Goal: Transaction & Acquisition: Book appointment/travel/reservation

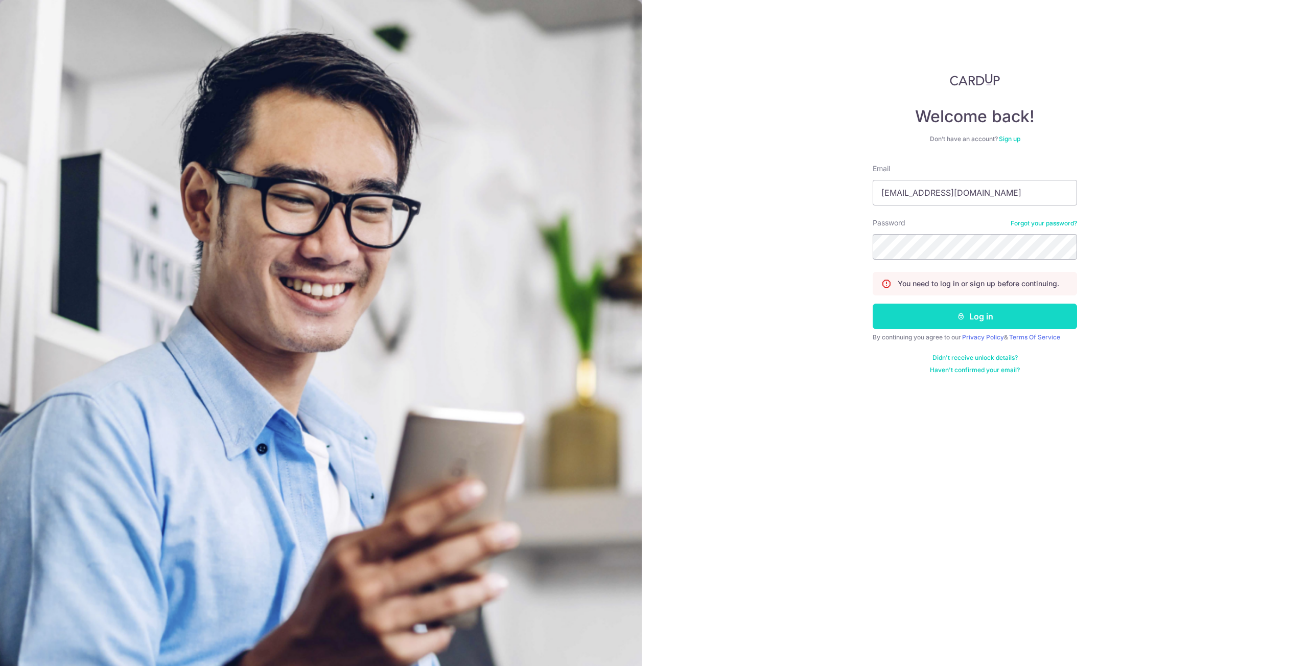
click at [948, 315] on button "Log in" at bounding box center [975, 317] width 204 height 26
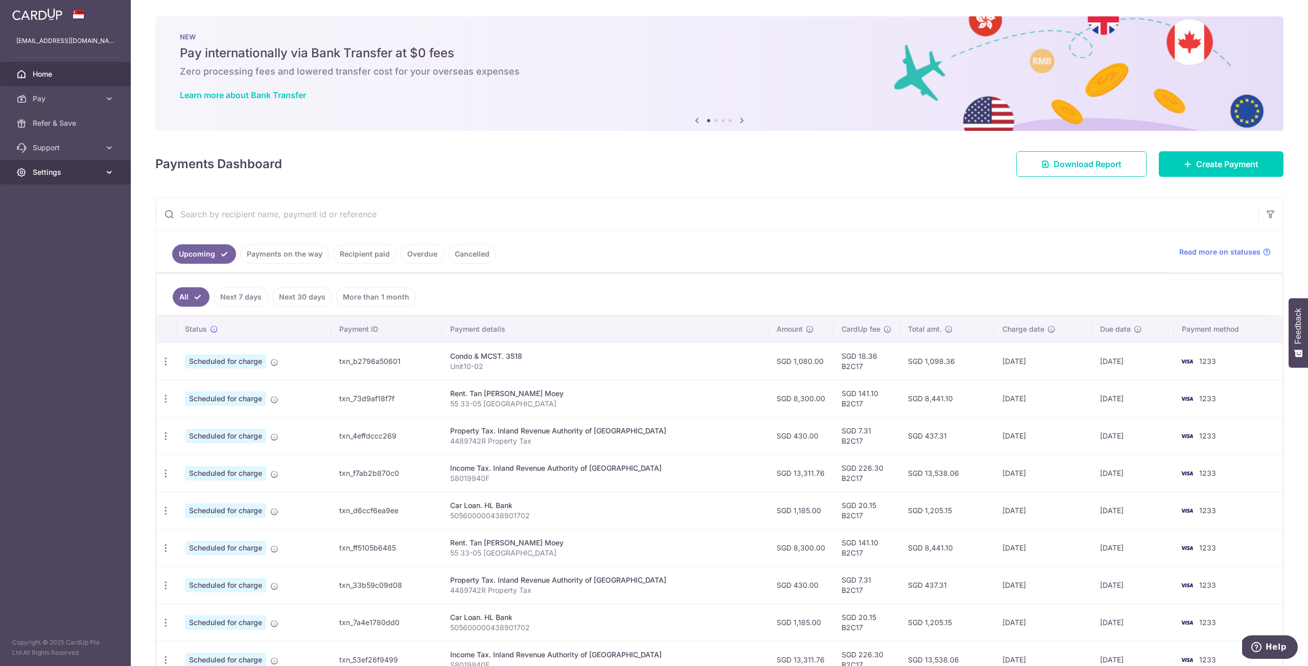
click at [95, 177] on span "Settings" at bounding box center [66, 172] width 67 height 10
click at [627, 192] on div "× Pause Schedule Pause all future payments in this series Pause just this one p…" at bounding box center [719, 333] width 1177 height 666
click at [1241, 162] on span "Create Payment" at bounding box center [1227, 164] width 62 height 12
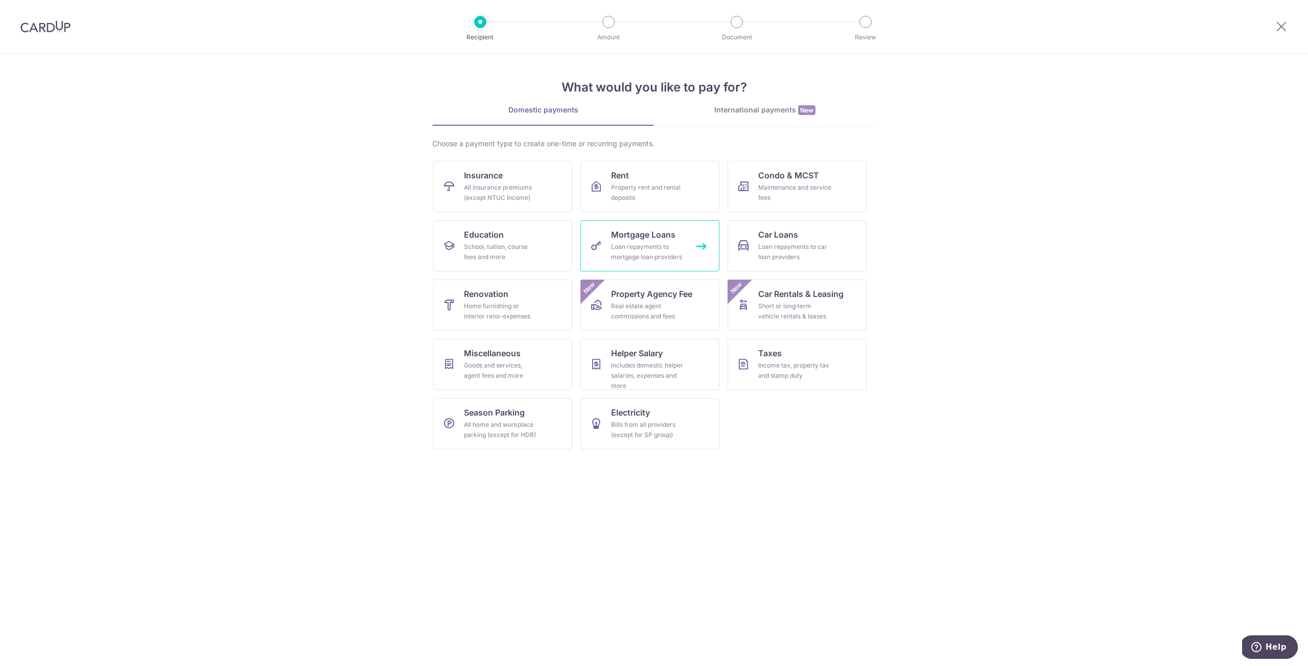
click at [643, 249] on div "Loan repayments to mortgage loan providers" at bounding box center [648, 252] width 74 height 20
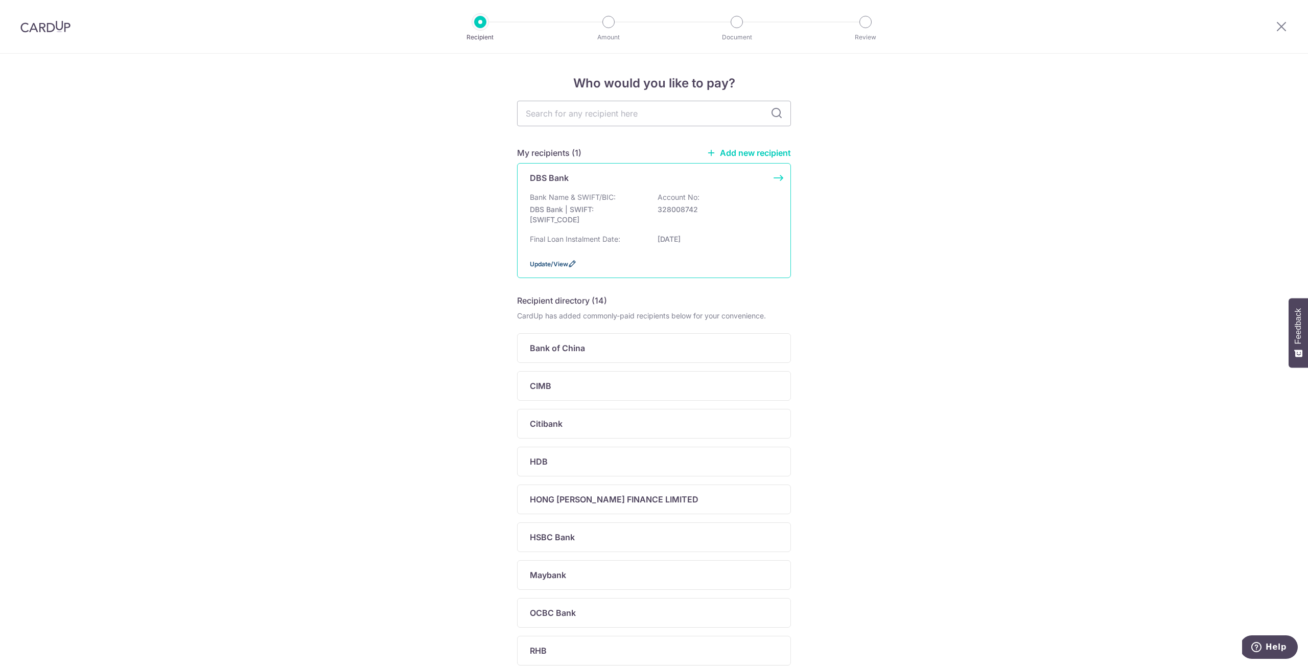
click at [562, 268] on span "Update/View" at bounding box center [549, 264] width 38 height 8
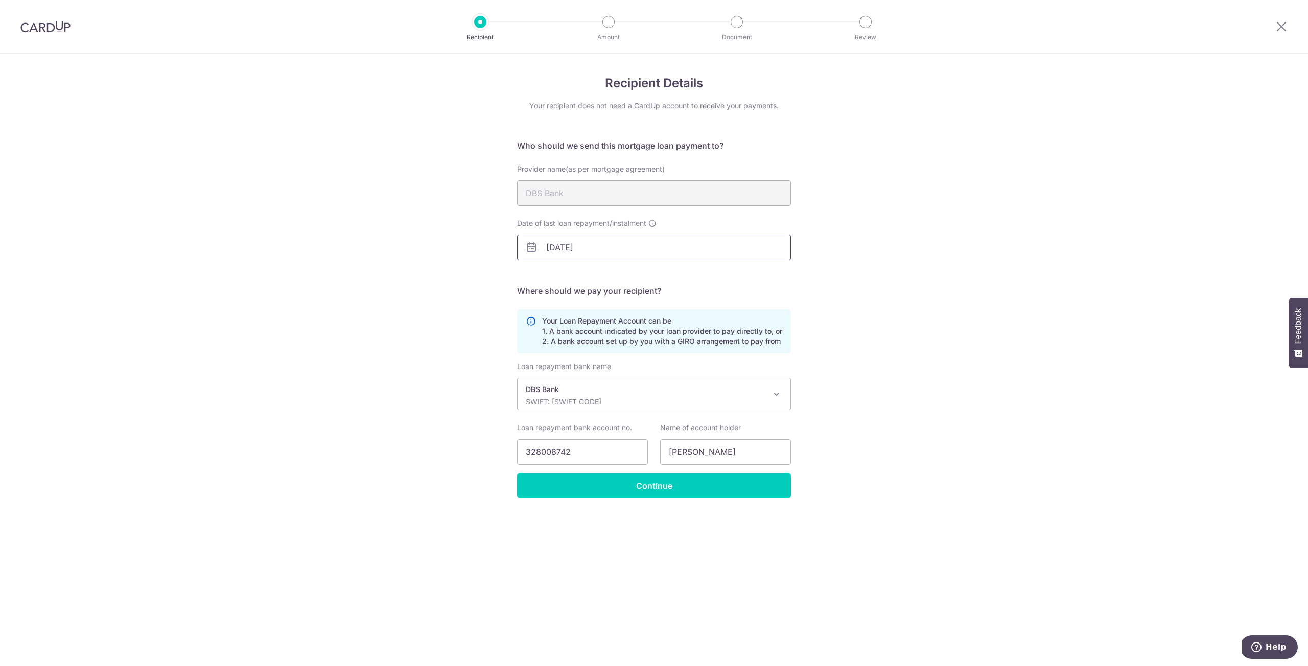
click at [589, 247] on input "02/09/2042" at bounding box center [654, 248] width 274 height 26
click at [553, 248] on input "02/09/2042" at bounding box center [654, 248] width 274 height 26
click at [599, 250] on input "31/09/2042" at bounding box center [654, 248] width 274 height 26
click at [535, 274] on link "Prev" at bounding box center [536, 275] width 12 height 12
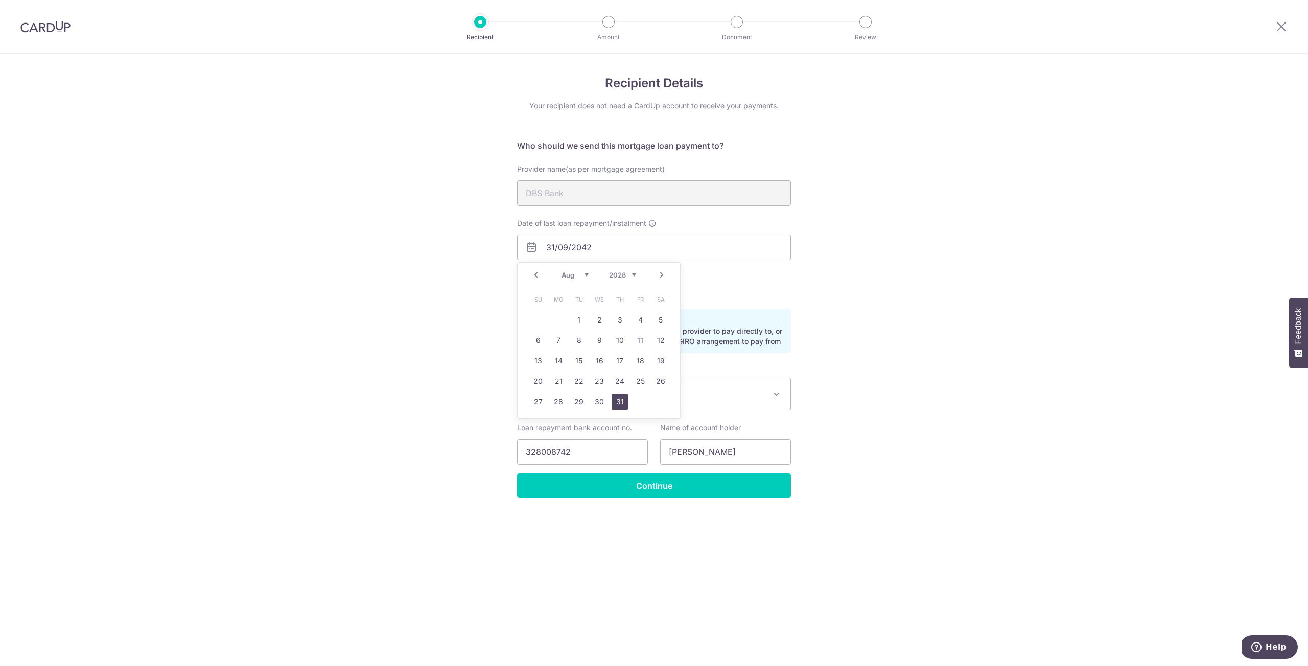
click at [615, 399] on link "31" at bounding box center [620, 402] width 16 height 16
type input "31/08/2028"
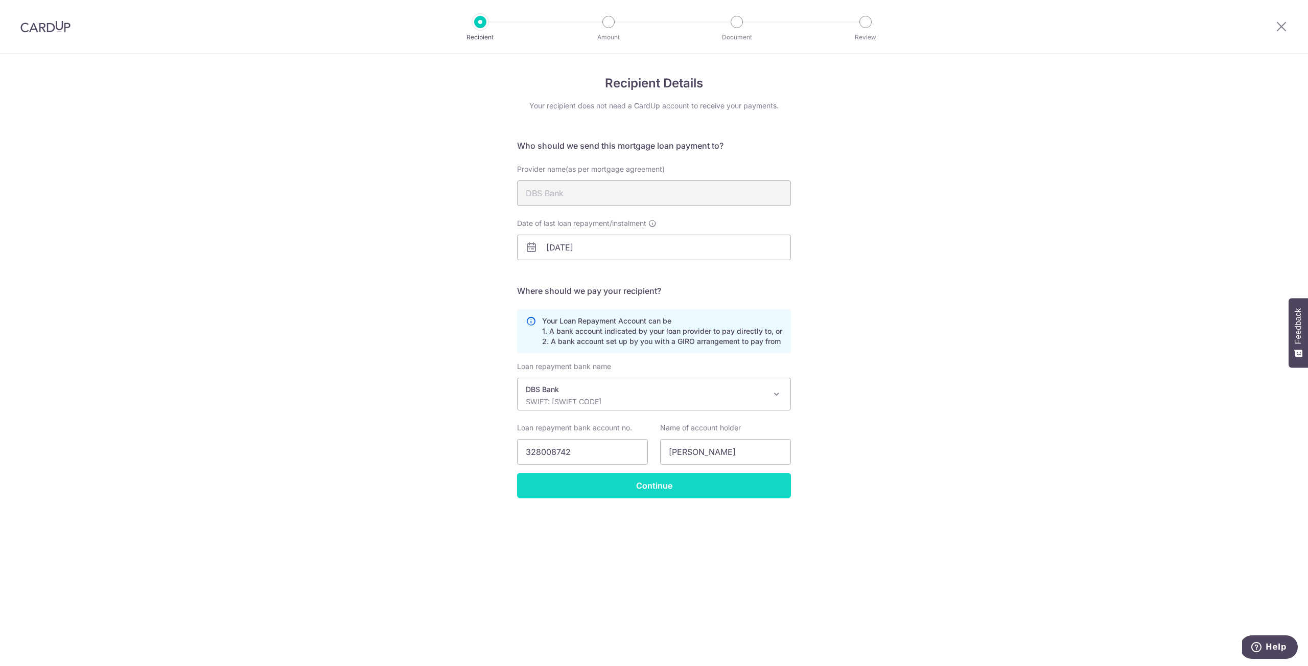
click at [658, 483] on input "Continue" at bounding box center [654, 486] width 274 height 26
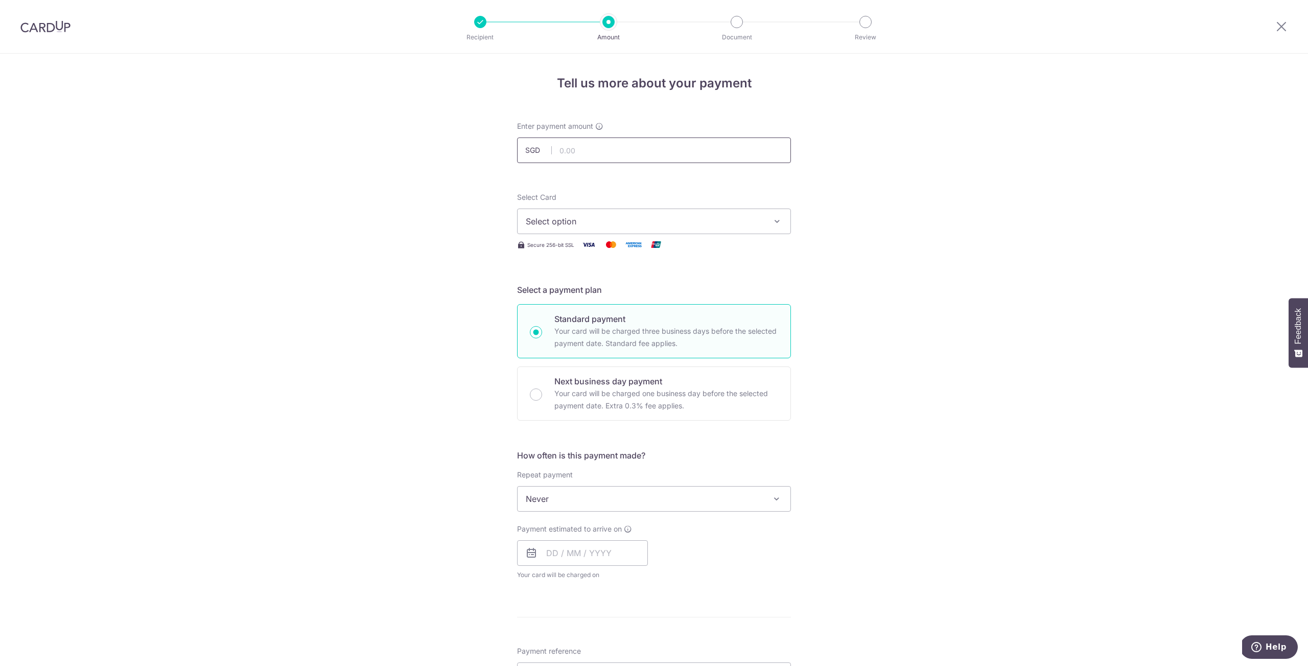
click at [640, 153] on input "text" at bounding box center [654, 150] width 274 height 26
type input "3,250.00"
click at [697, 224] on span "Select option" at bounding box center [645, 221] width 238 height 12
click at [590, 294] on span "**** 1233" at bounding box center [654, 294] width 257 height 12
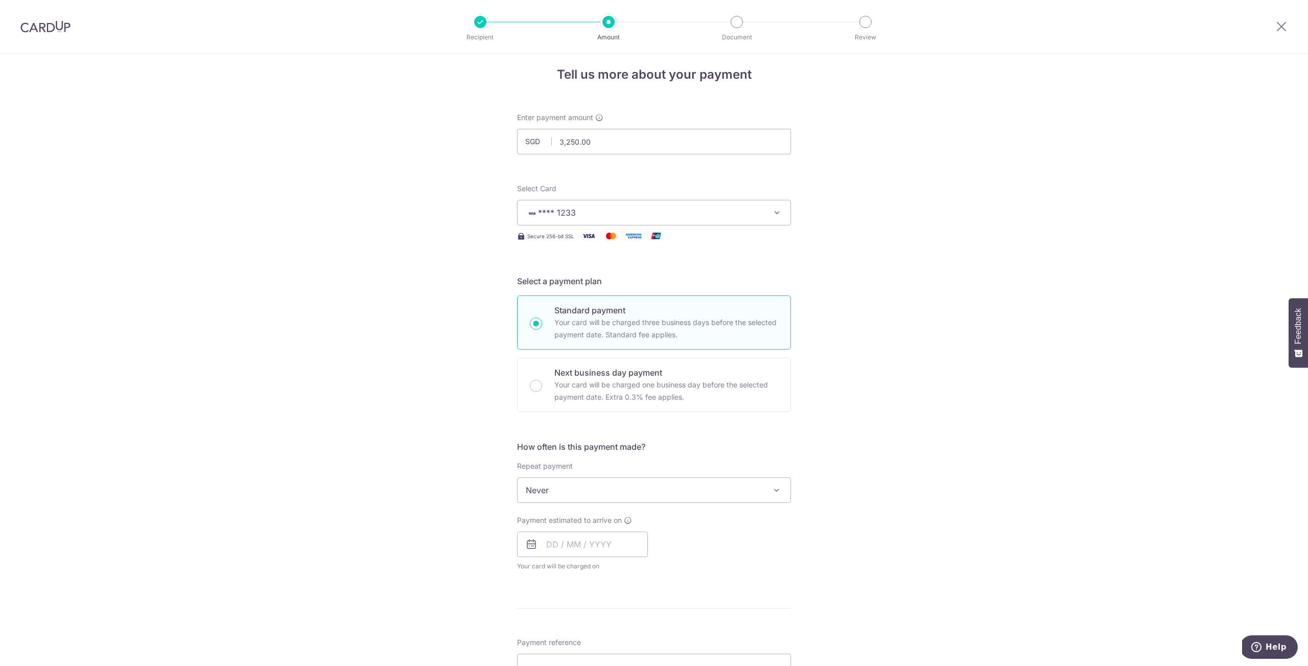
scroll to position [18, 0]
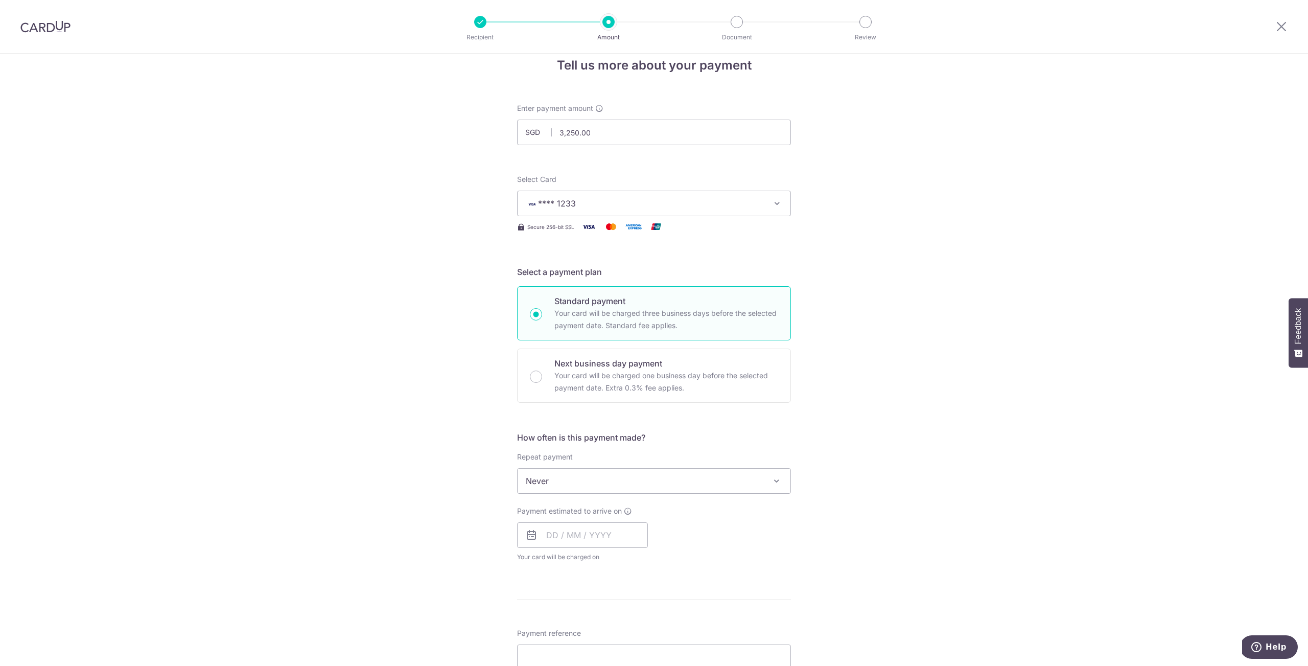
click at [726, 476] on span "Never" at bounding box center [654, 481] width 273 height 25
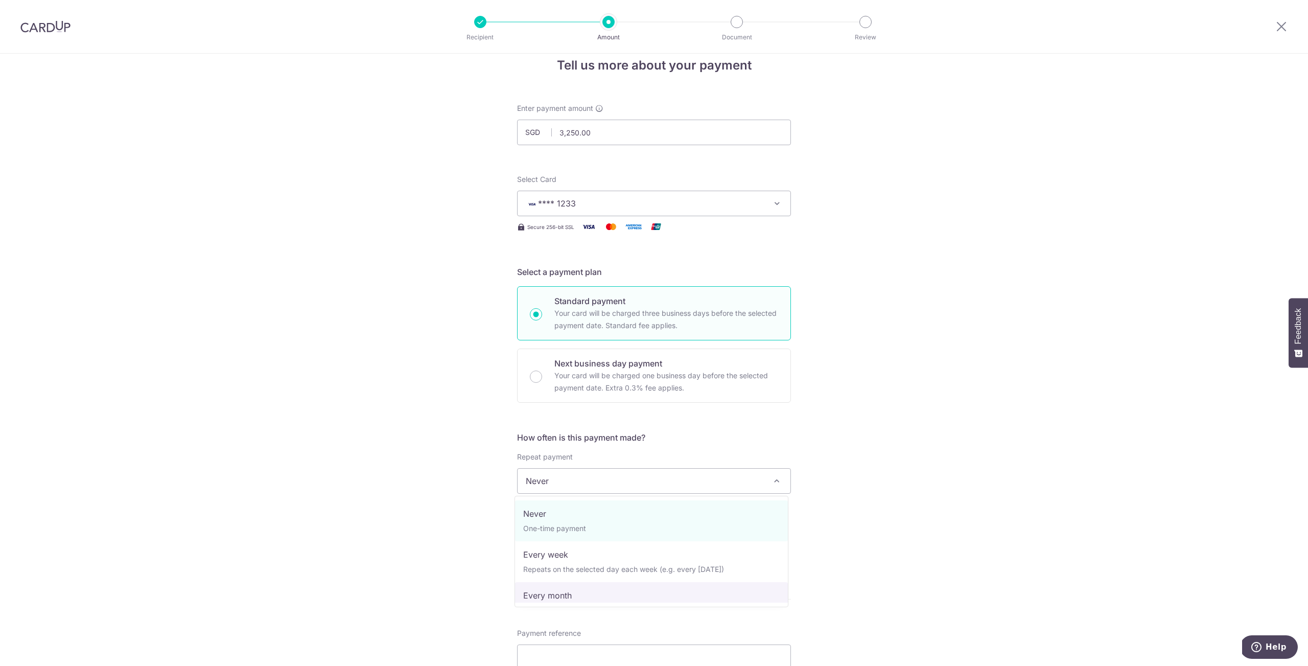
select select "3"
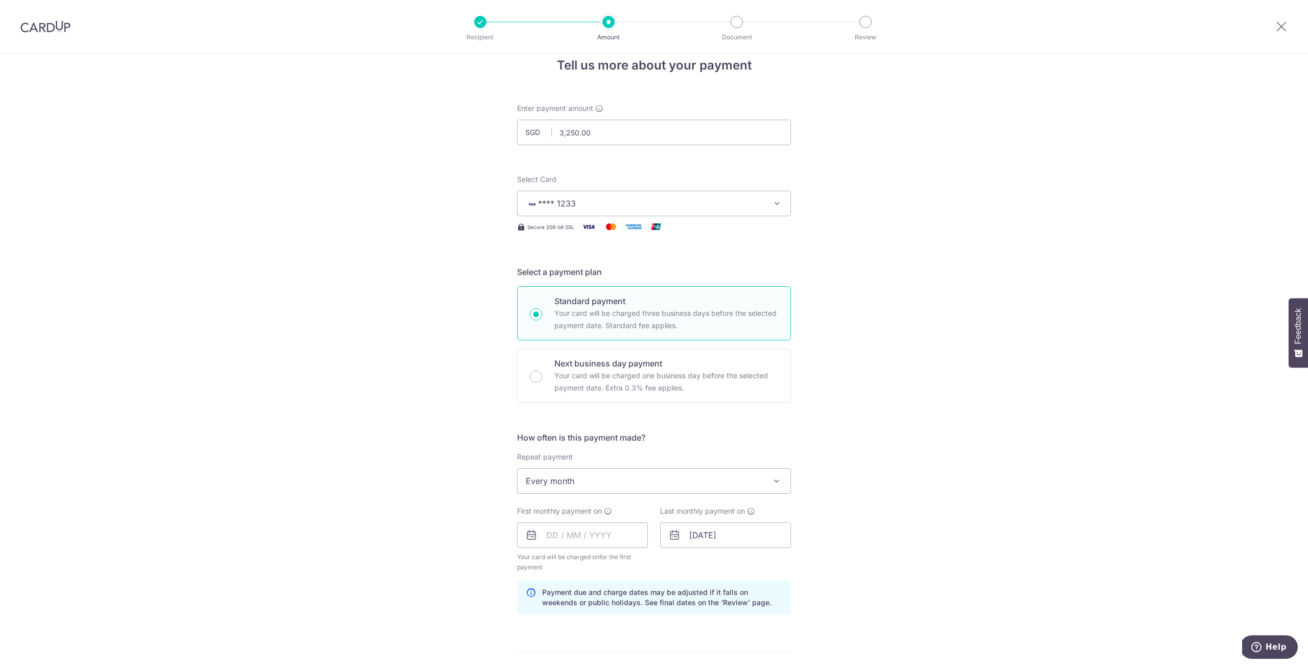
scroll to position [125, 0]
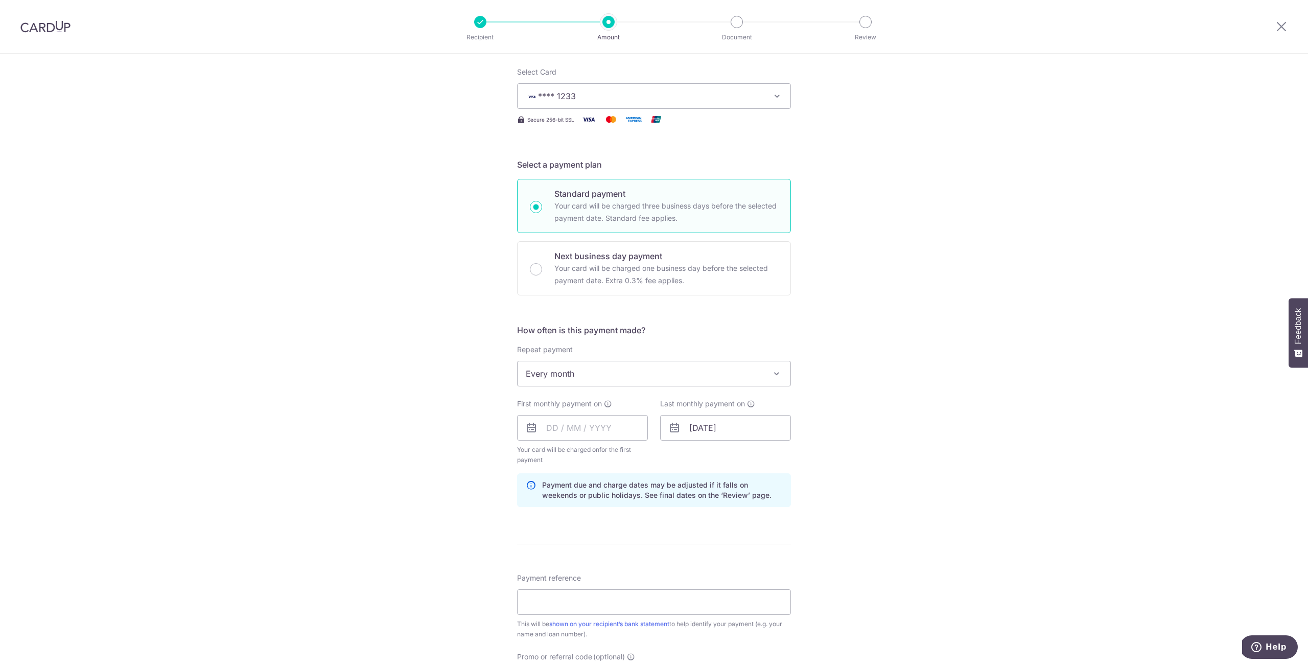
click at [715, 378] on span "Every month" at bounding box center [654, 373] width 273 height 25
click at [594, 429] on input "text" at bounding box center [582, 428] width 131 height 26
click at [663, 454] on link "Next" at bounding box center [662, 455] width 12 height 12
click at [598, 500] on link "1" at bounding box center [599, 500] width 16 height 16
type input "[DATE]"
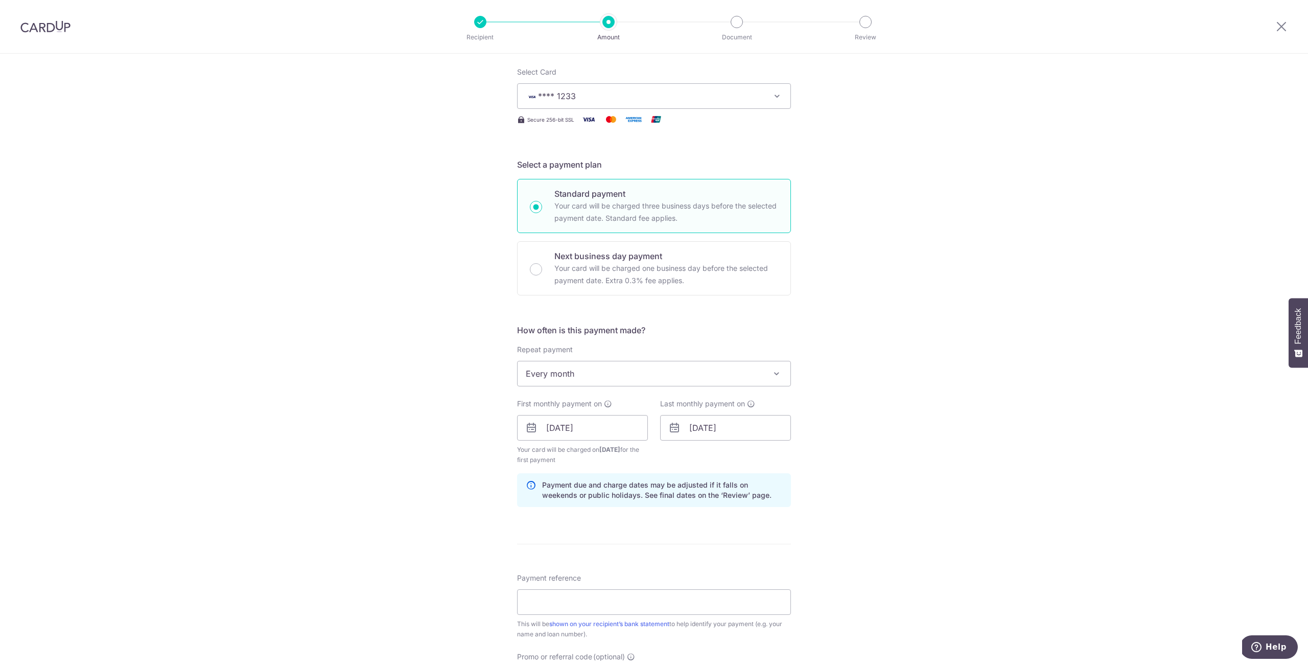
scroll to position [241, 0]
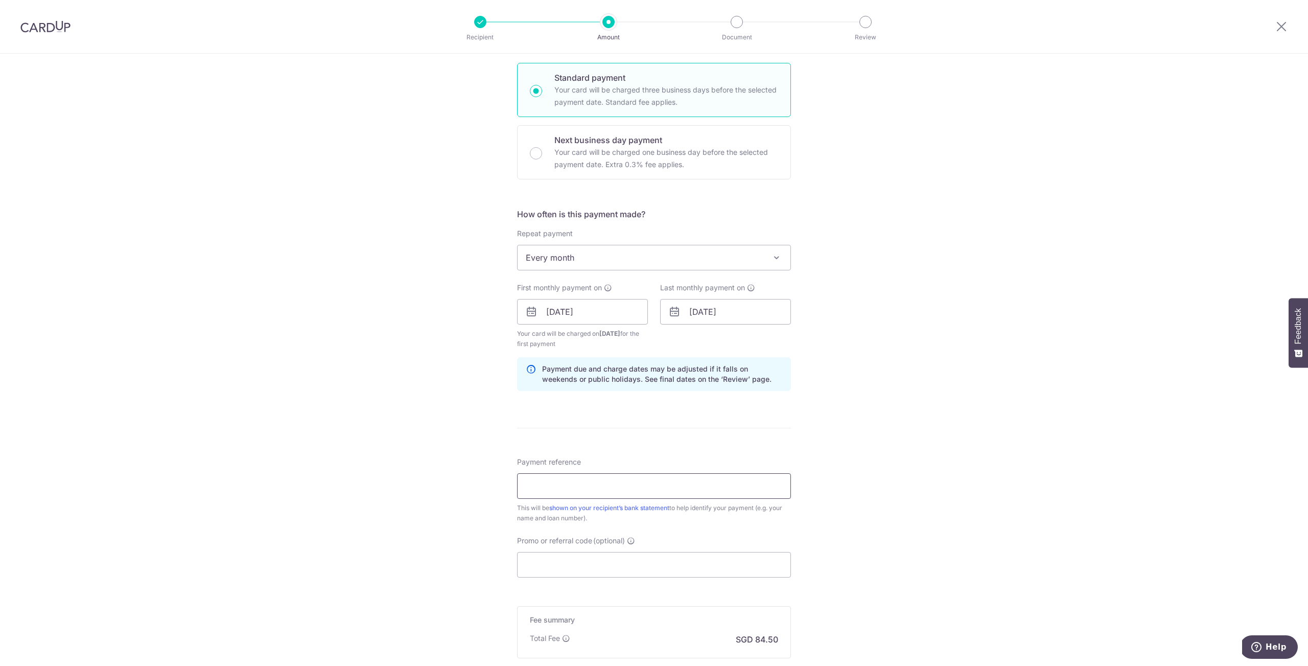
click at [595, 489] on input "Payment reference" at bounding box center [654, 486] width 274 height 26
type input "E"
click at [536, 487] on input "Payment reference" at bounding box center [654, 486] width 274 height 26
paste input "01-5003640-9"
type input "[PHONE_NUMBER] [PERSON_NAME]"
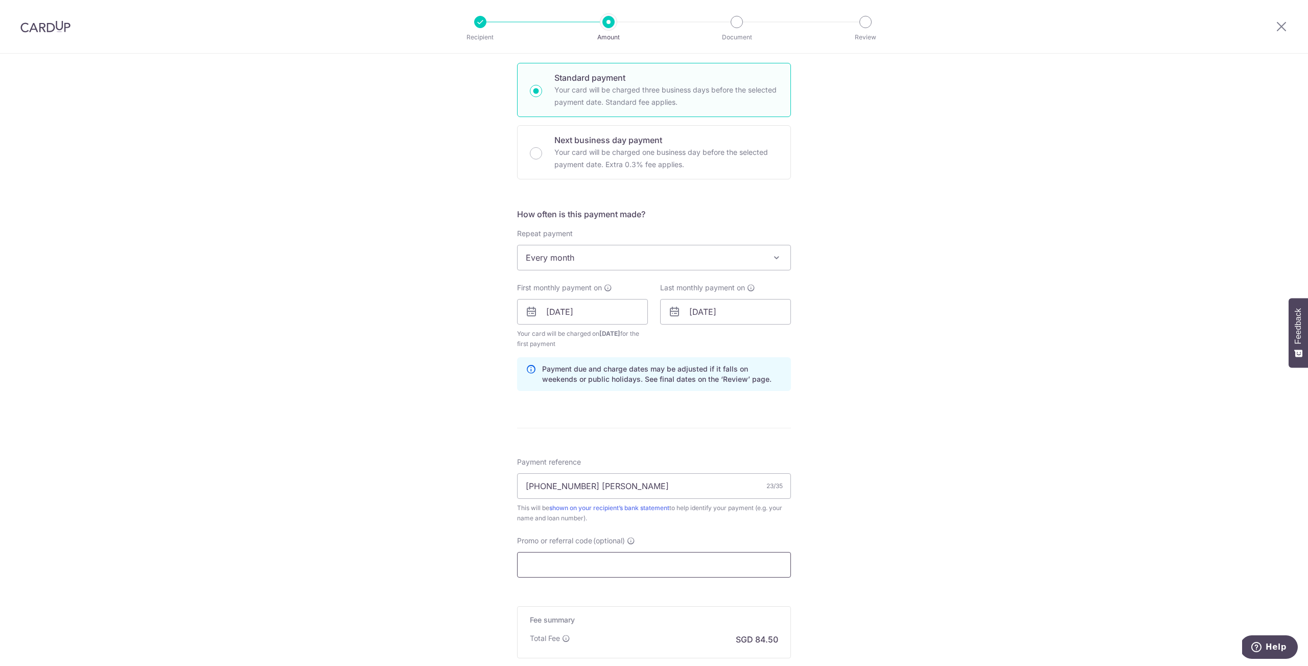
click at [585, 573] on input "Promo or referral code (optional)" at bounding box center [654, 565] width 274 height 26
type input "B2C17"
click at [915, 535] on div "Tell us more about your payment Enter payment amount SGD 3,250.00 3250.00 Selec…" at bounding box center [654, 323] width 1308 height 1023
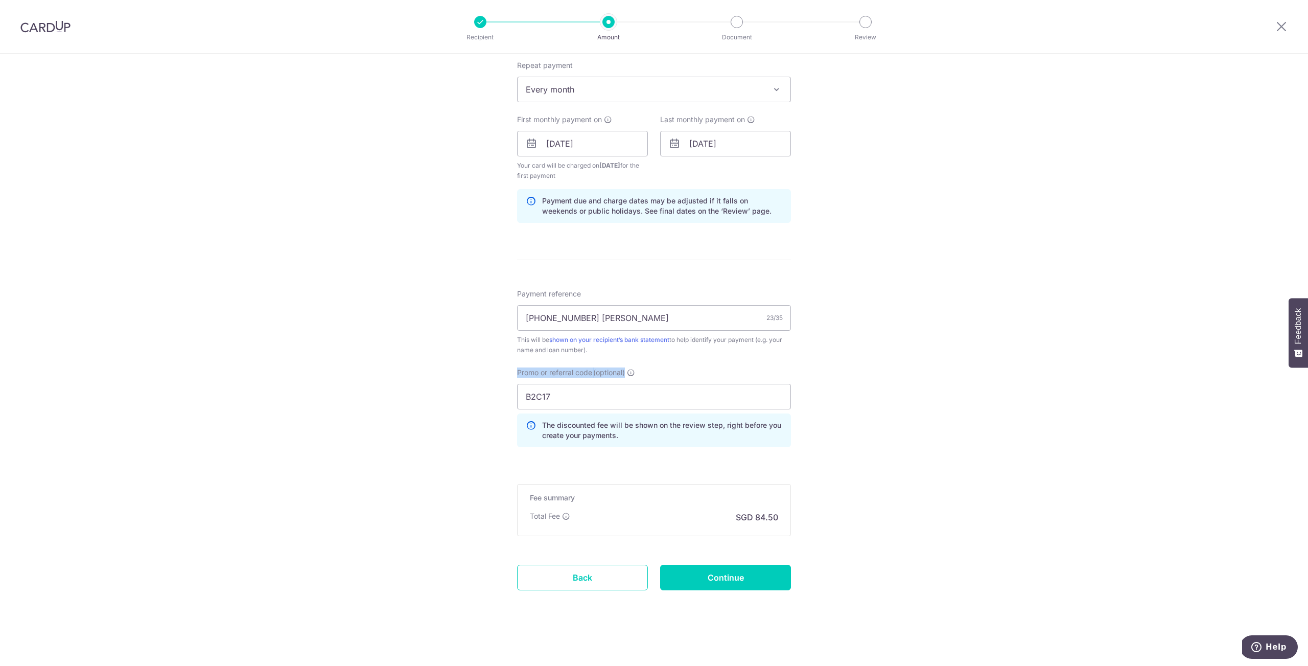
scroll to position [410, 0]
click at [733, 581] on input "Continue" at bounding box center [725, 577] width 131 height 26
type input "Create Schedule"
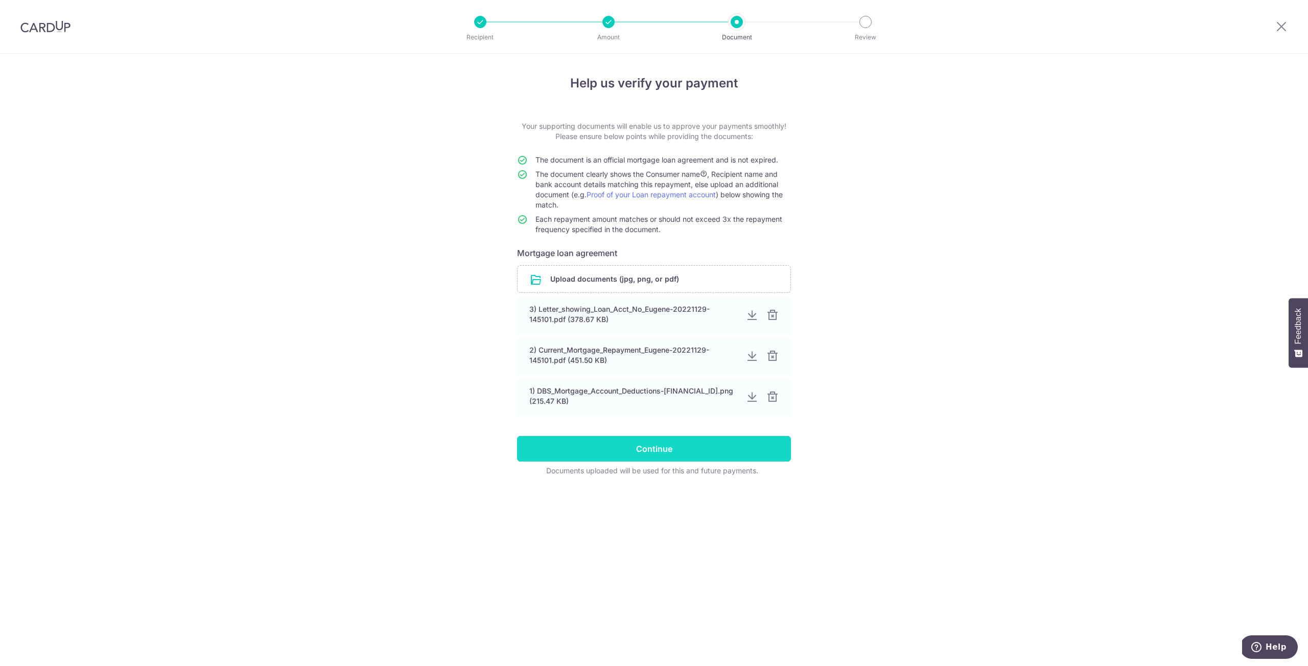
click at [690, 461] on input "Continue" at bounding box center [654, 449] width 274 height 26
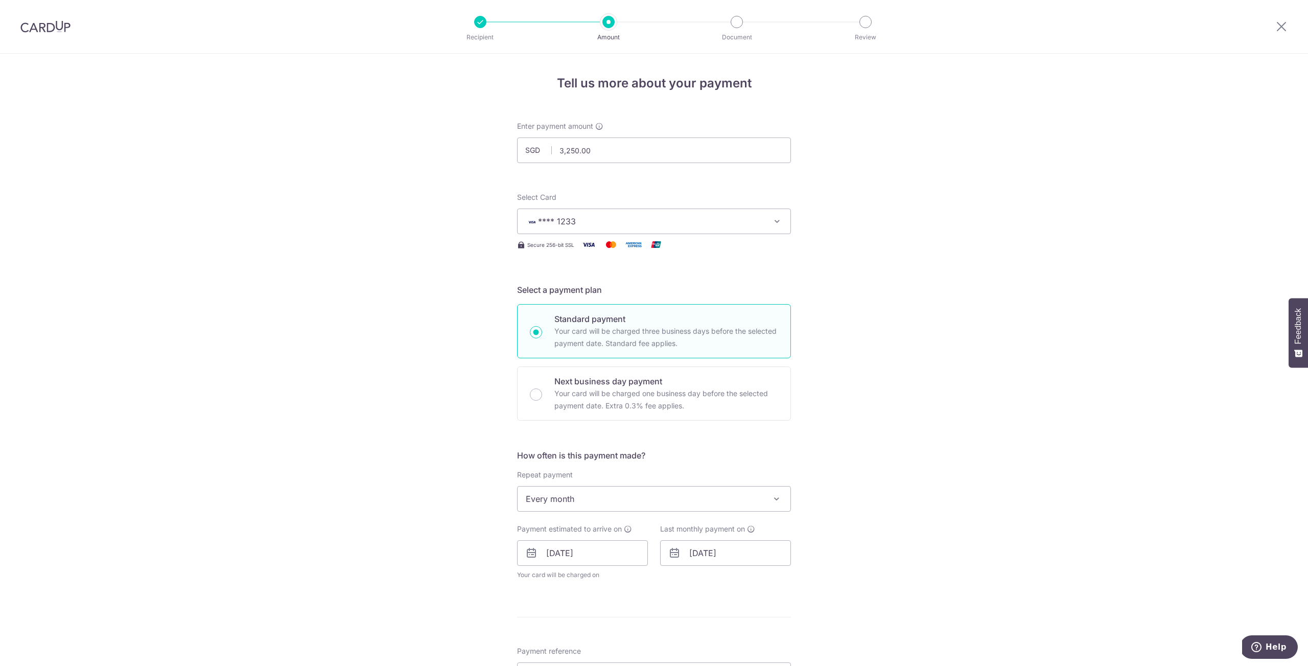
scroll to position [125, 0]
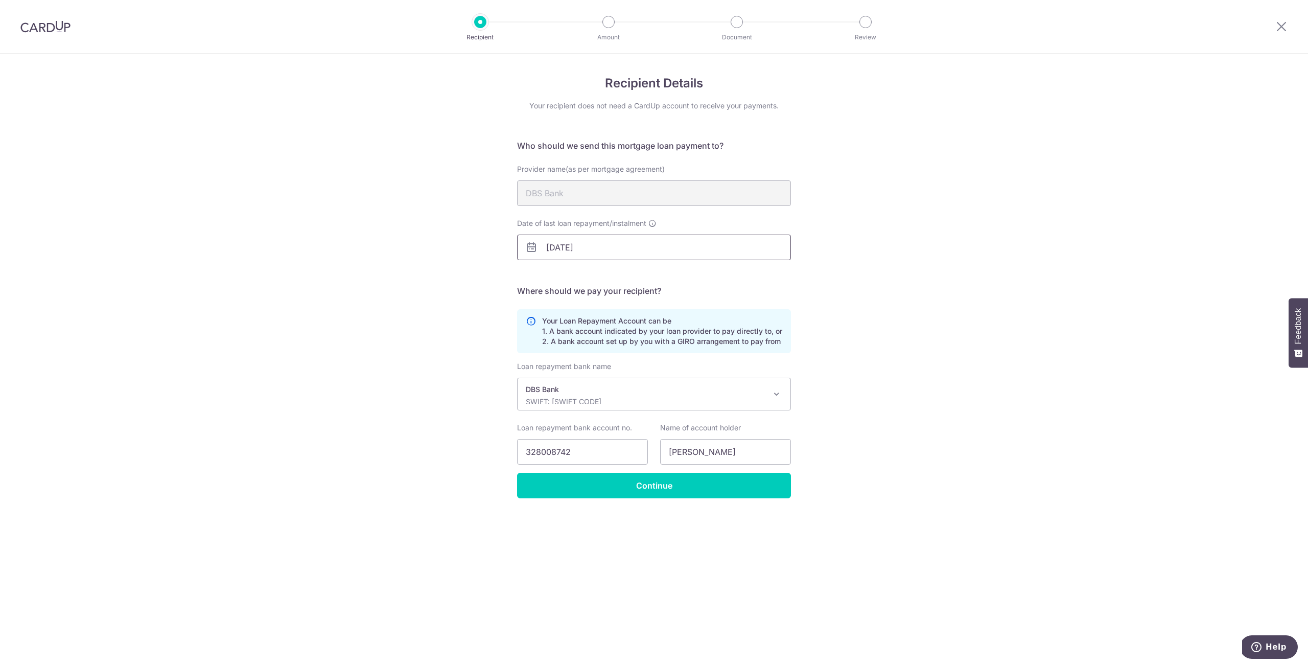
click at [595, 250] on input "02/09/2042" at bounding box center [654, 248] width 274 height 26
click at [868, 331] on div "Recipient Details Your recipient does not need a CardUp account to receive your…" at bounding box center [654, 360] width 1308 height 612
click at [658, 494] on input "Continue" at bounding box center [654, 486] width 274 height 26
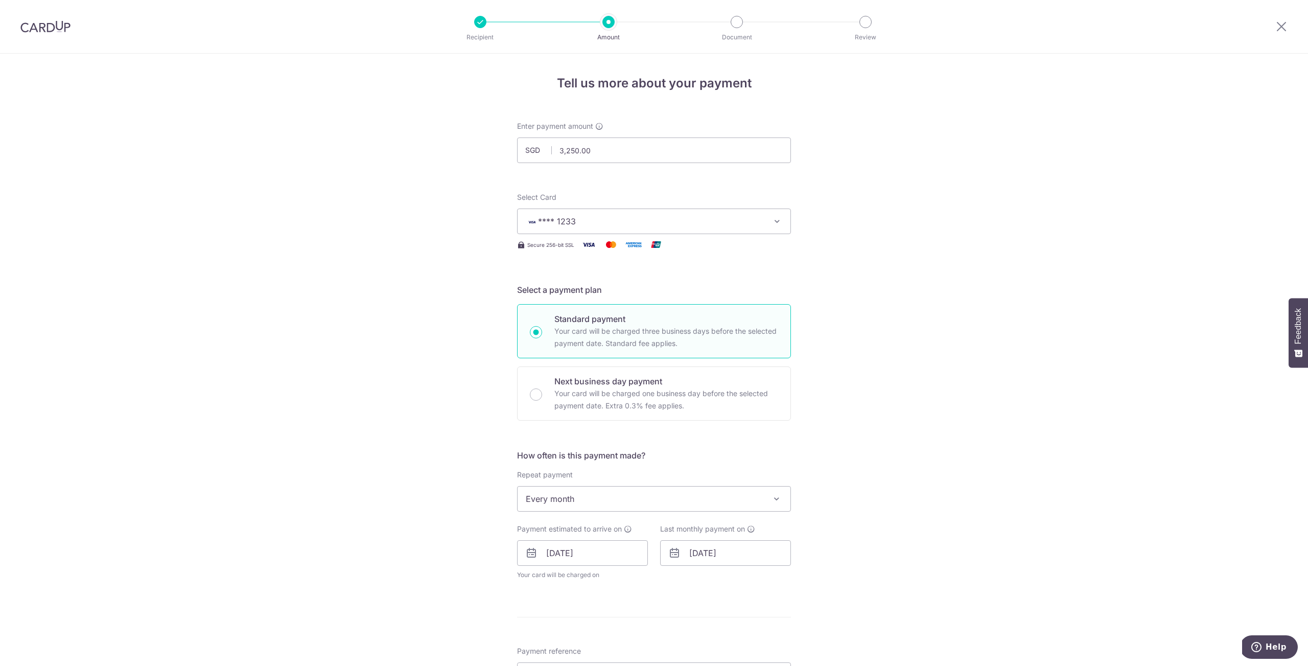
scroll to position [116, 0]
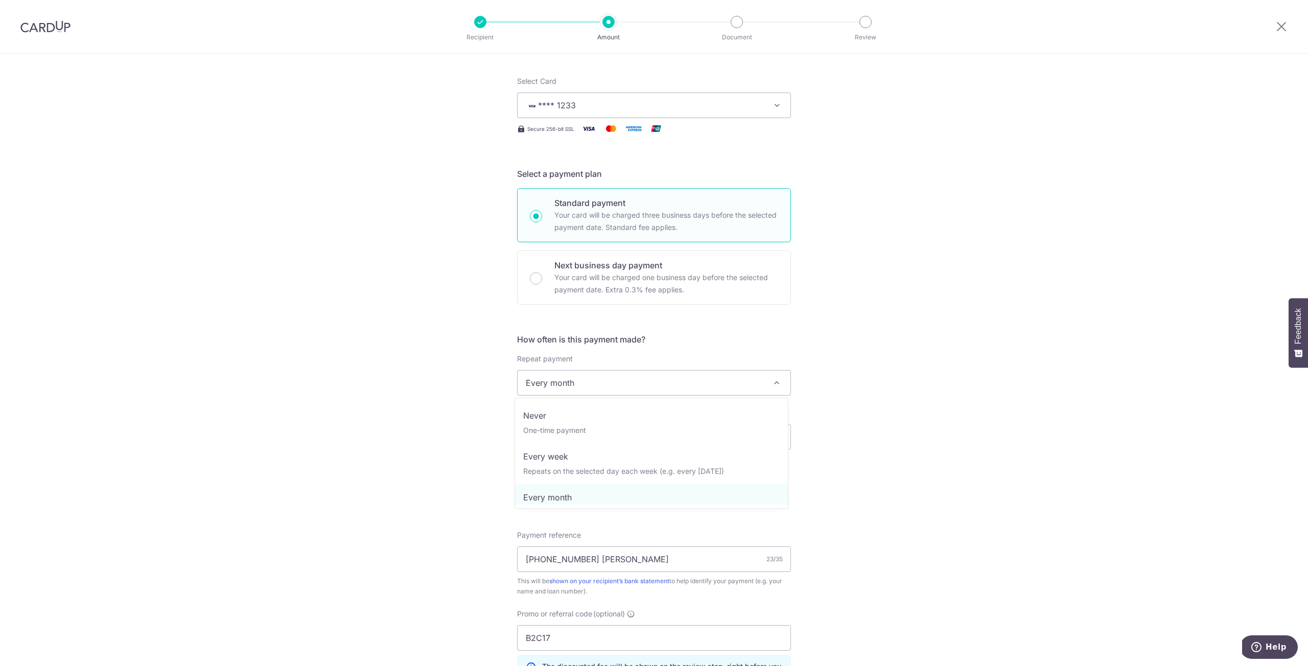
click at [633, 382] on span "Every month" at bounding box center [654, 383] width 273 height 25
click at [863, 428] on div "Tell us more about your payment Enter payment amount SGD 3,250.00 3250.00 Selec…" at bounding box center [654, 423] width 1308 height 971
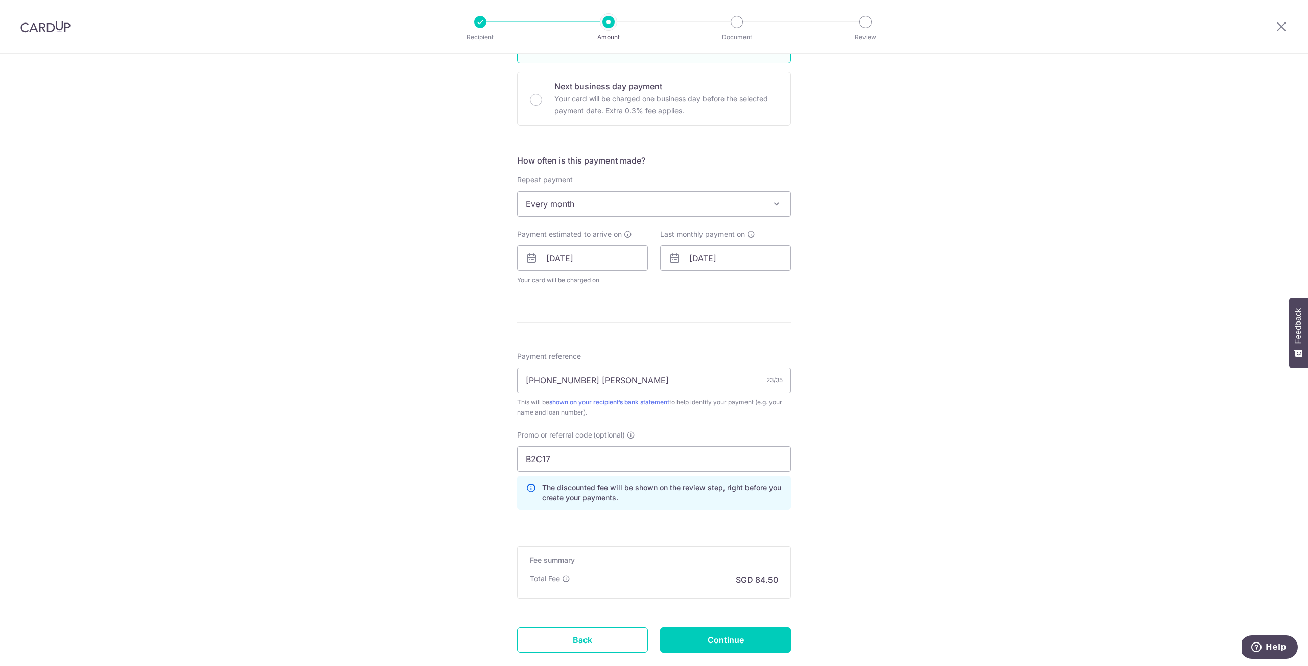
scroll to position [358, 0]
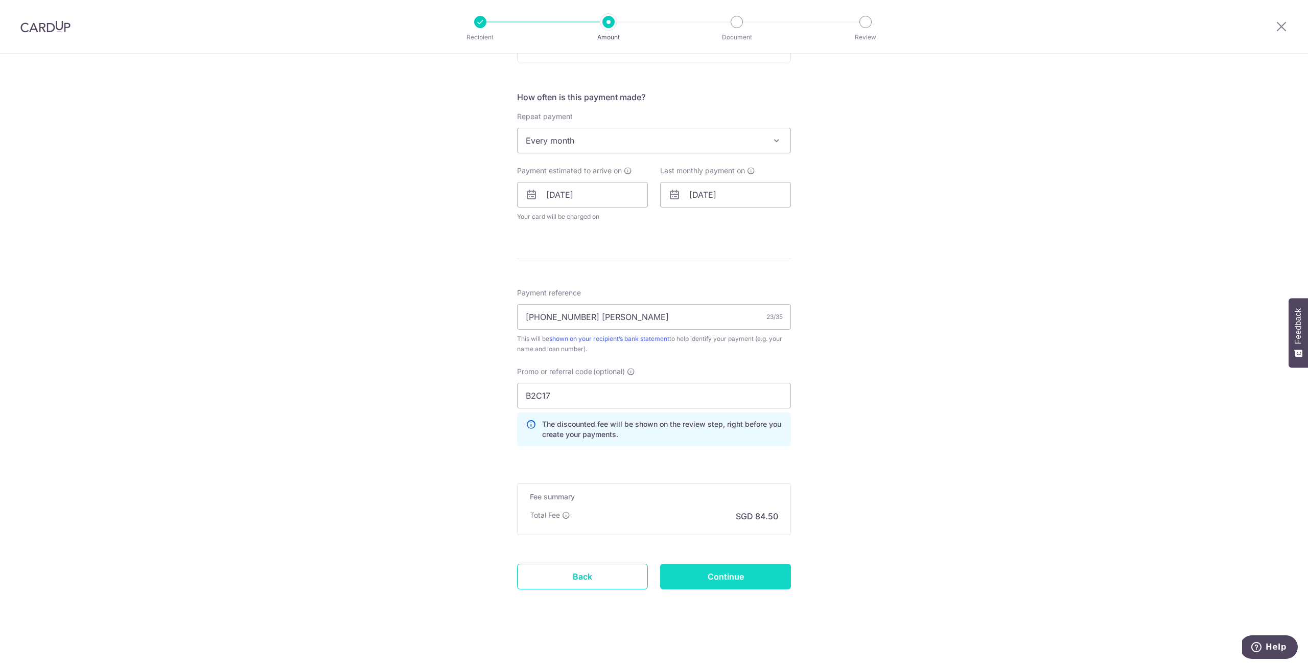
click at [723, 580] on input "Continue" at bounding box center [725, 577] width 131 height 26
type input "Update Schedule"
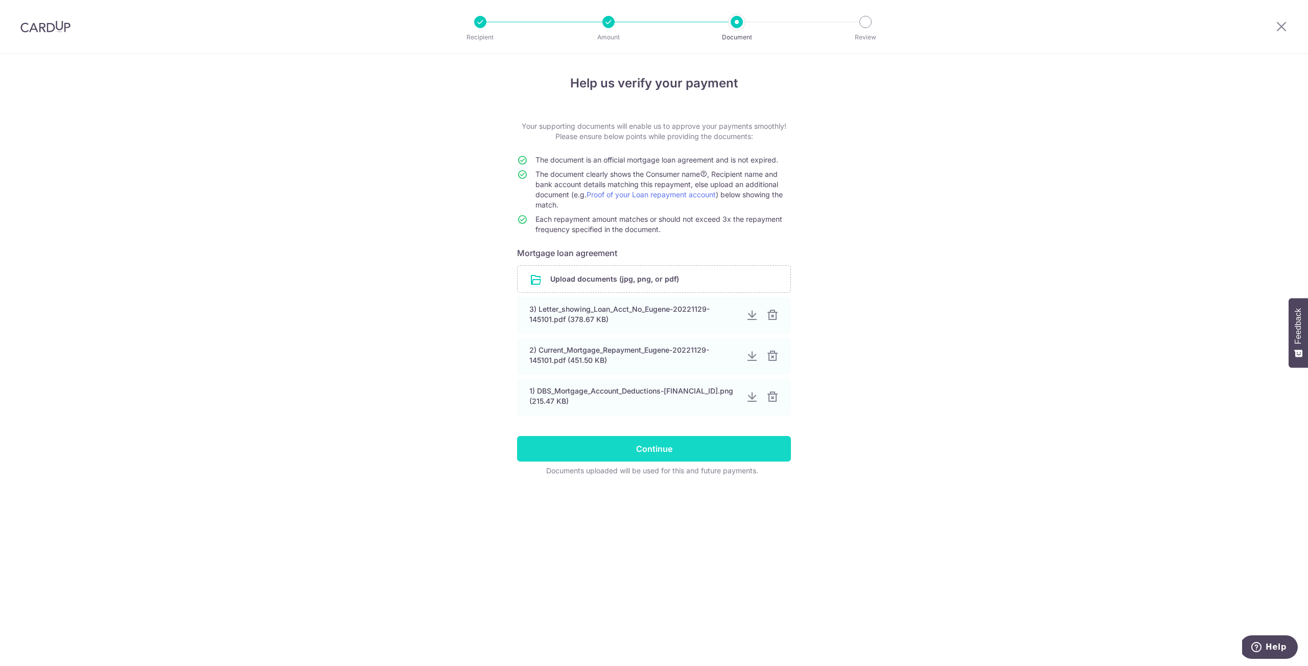
click at [611, 461] on input "Continue" at bounding box center [654, 449] width 274 height 26
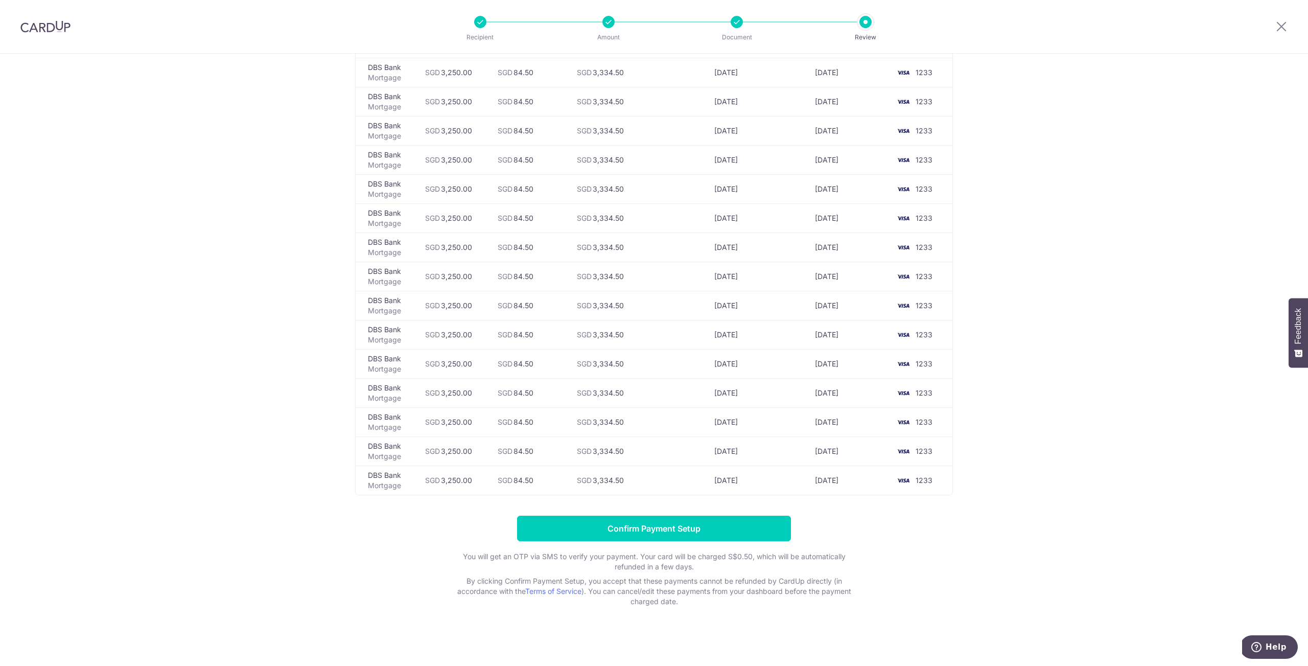
scroll to position [684, 0]
click at [665, 531] on input "Confirm Payment Setup" at bounding box center [654, 528] width 274 height 26
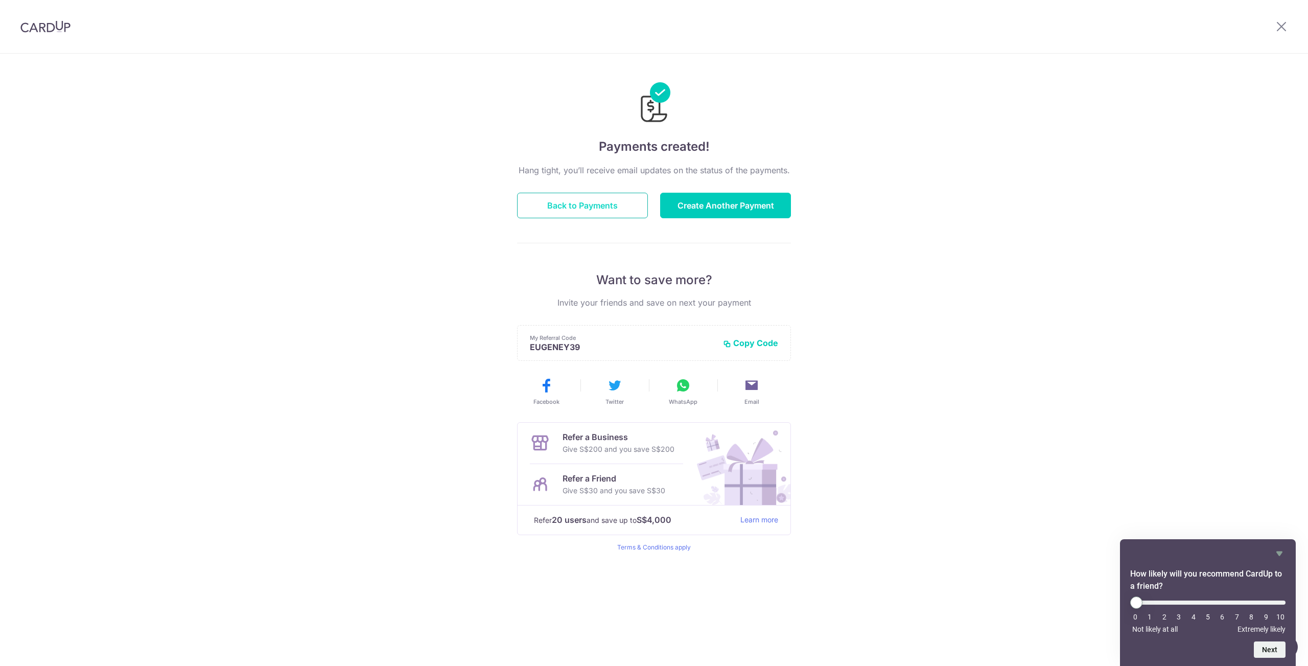
click at [574, 206] on button "Back to Payments" at bounding box center [582, 206] width 131 height 26
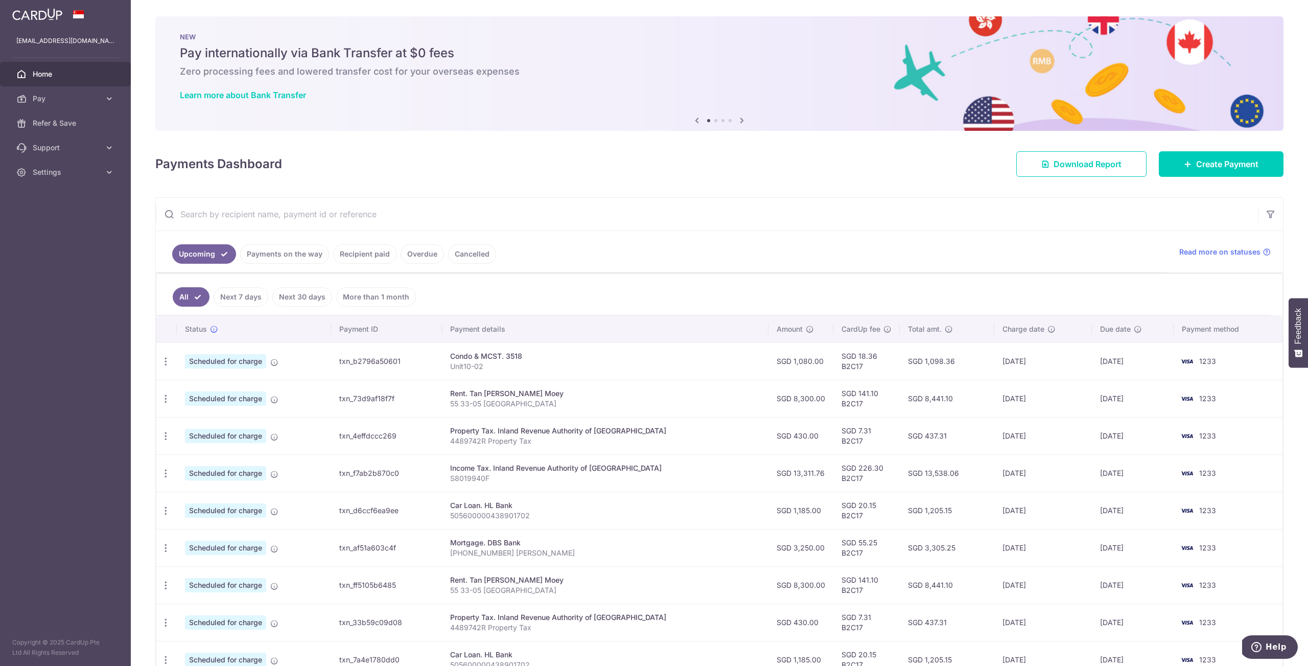
scroll to position [98, 0]
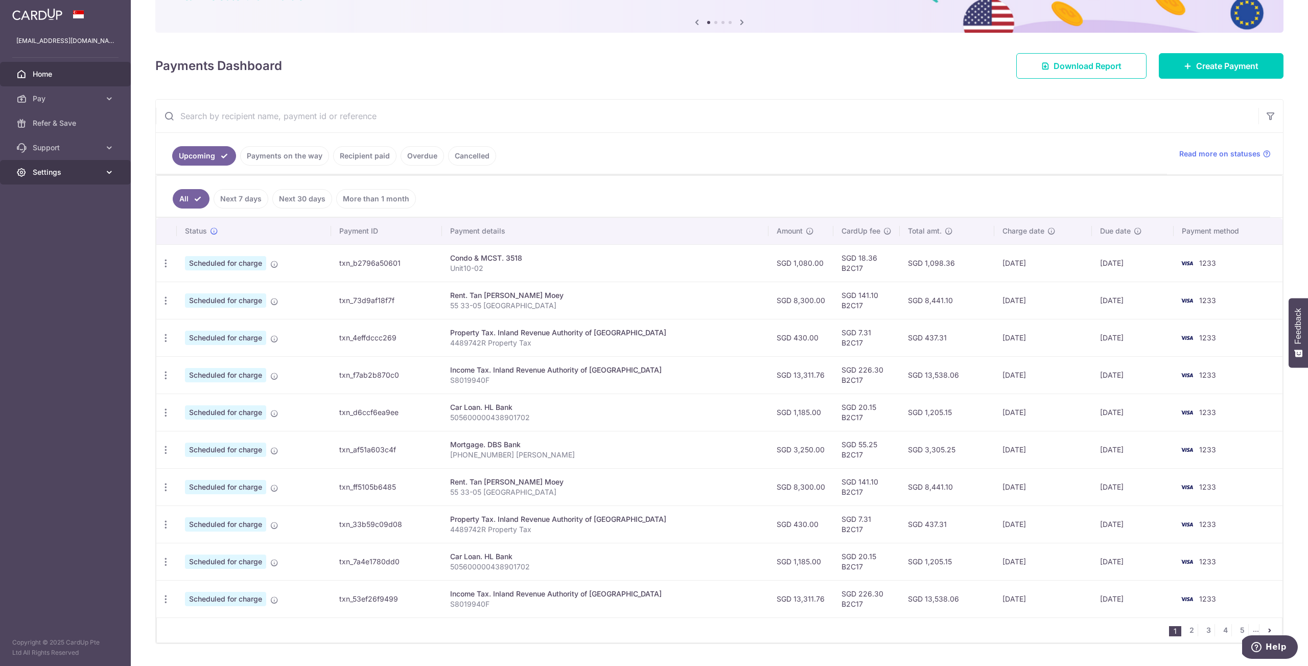
click at [55, 169] on span "Settings" at bounding box center [66, 172] width 67 height 10
click at [55, 219] on span "Logout" at bounding box center [66, 221] width 67 height 10
